Goal: Information Seeking & Learning: Stay updated

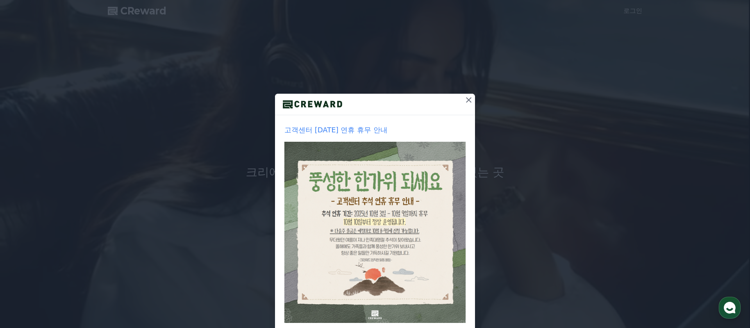
click at [468, 101] on icon at bounding box center [468, 99] width 9 height 9
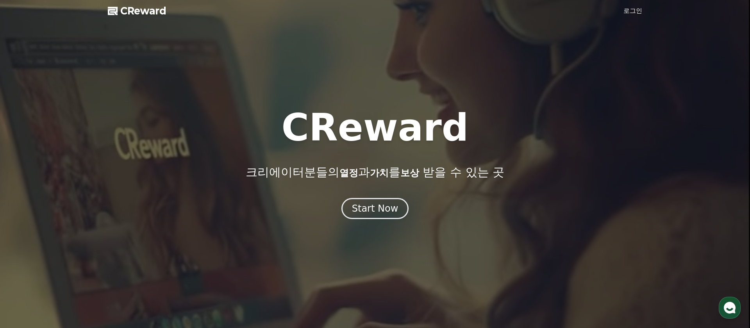
click at [125, 11] on span "CReward" at bounding box center [143, 11] width 46 height 12
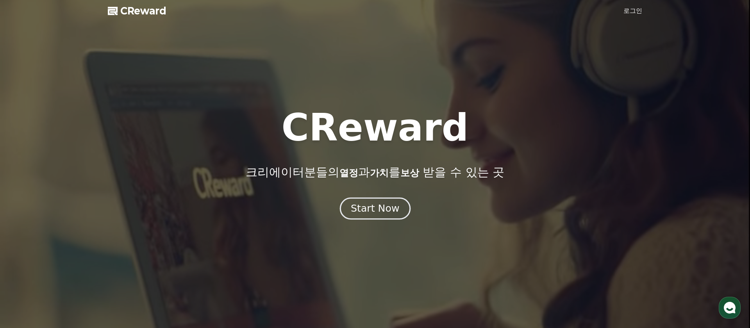
click at [375, 209] on div "Start Now" at bounding box center [375, 208] width 48 height 13
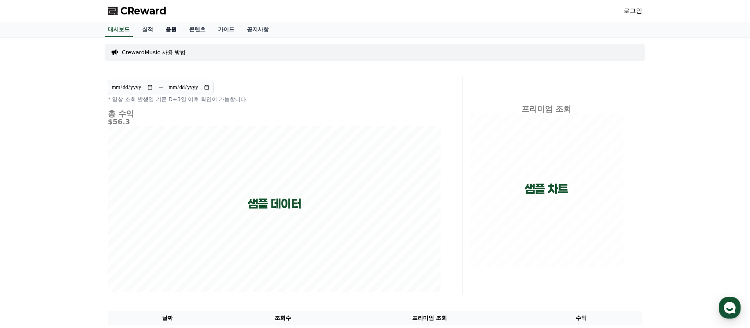
click at [168, 28] on link "음원" at bounding box center [170, 29] width 23 height 15
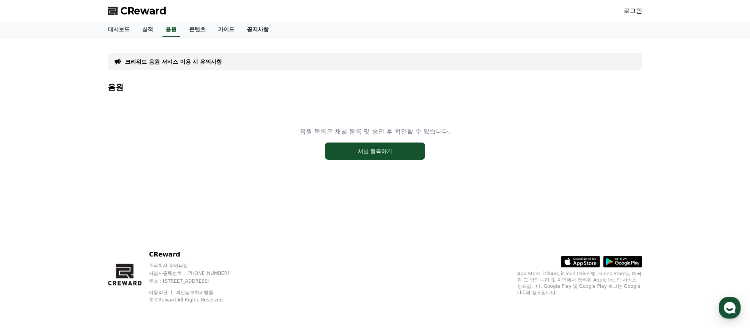
click at [245, 31] on link "공지사항" at bounding box center [258, 29] width 34 height 15
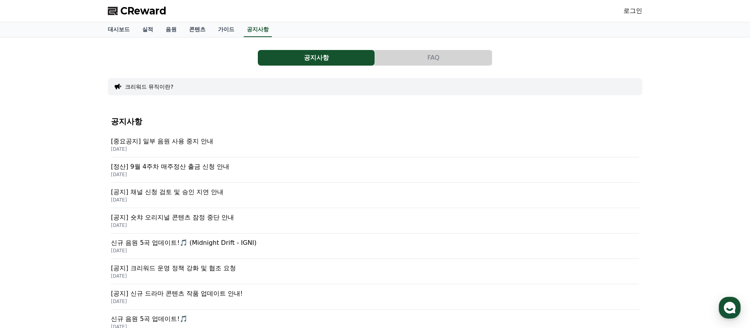
click at [171, 142] on p "[중요공지] 일부 음원 사용 중지 안내" at bounding box center [375, 141] width 528 height 9
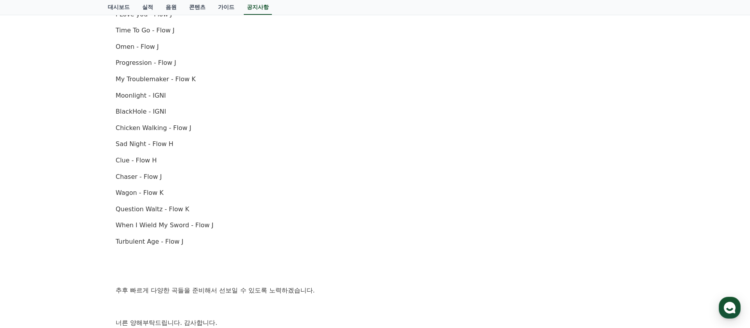
scroll to position [523, 0]
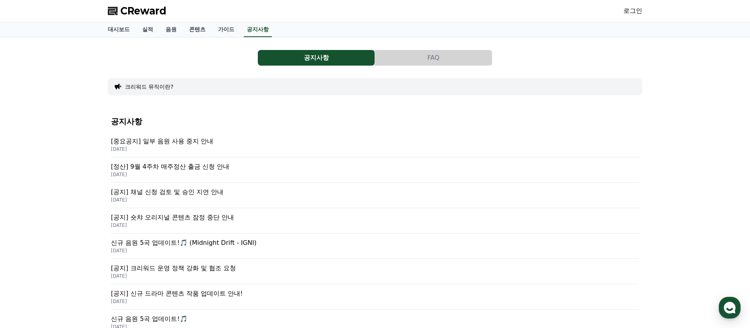
click at [177, 194] on p "[공지] 채널 신청 검토 및 승인 지연 안내" at bounding box center [375, 191] width 528 height 9
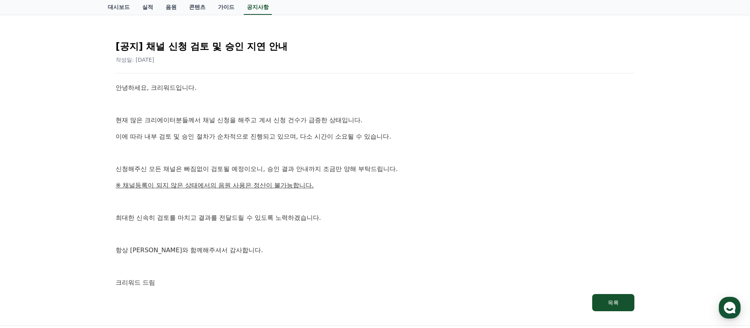
scroll to position [34, 0]
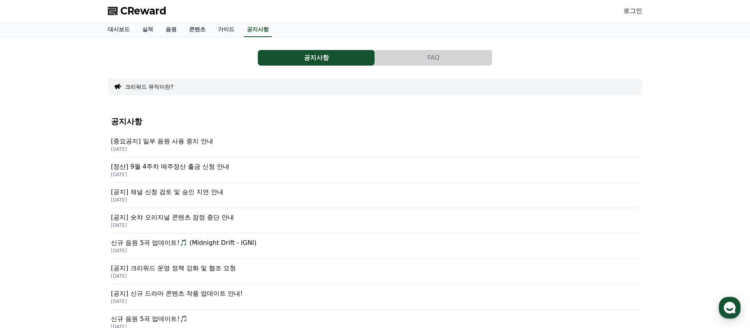
click at [189, 220] on p "[공지] 숏챠 오리지널 콘텐츠 잠정 중단 안내" at bounding box center [375, 217] width 528 height 9
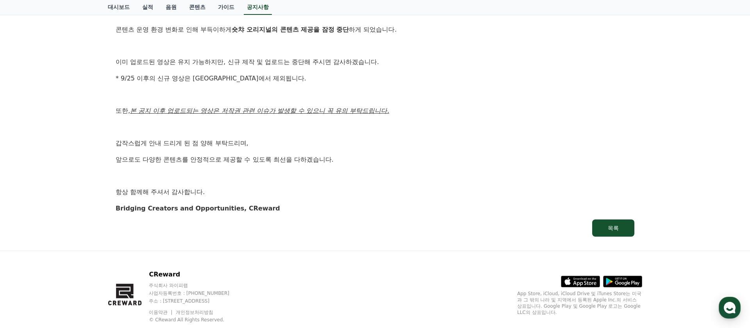
scroll to position [142, 0]
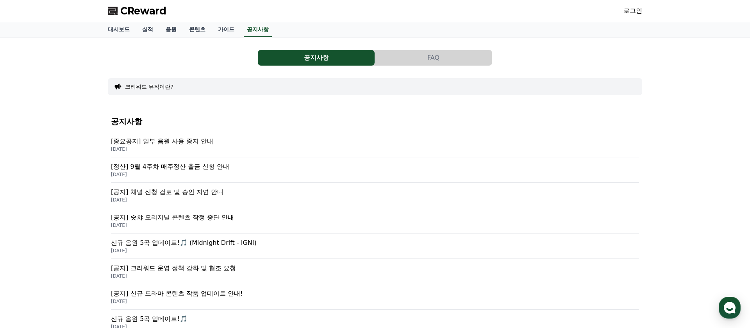
scroll to position [49, 0]
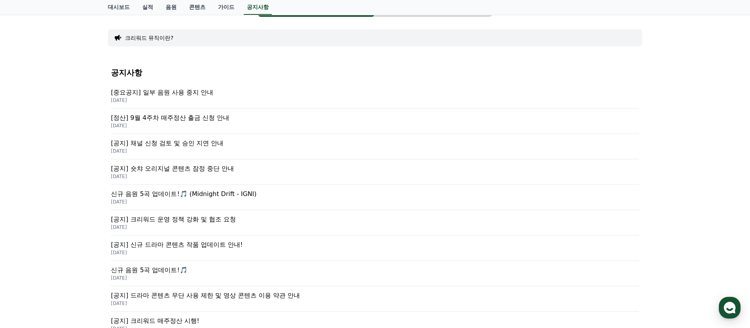
click at [217, 221] on p "[공지] 크리워드 운영 정책 강화 및 협조 요청" at bounding box center [375, 219] width 528 height 9
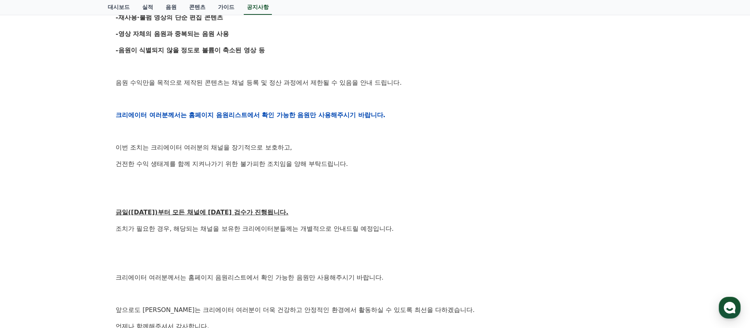
scroll to position [264, 0]
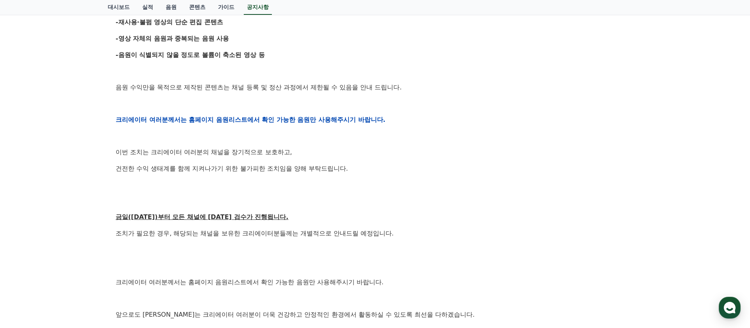
click at [396, 106] on p at bounding box center [375, 103] width 519 height 10
